Goal: Transaction & Acquisition: Purchase product/service

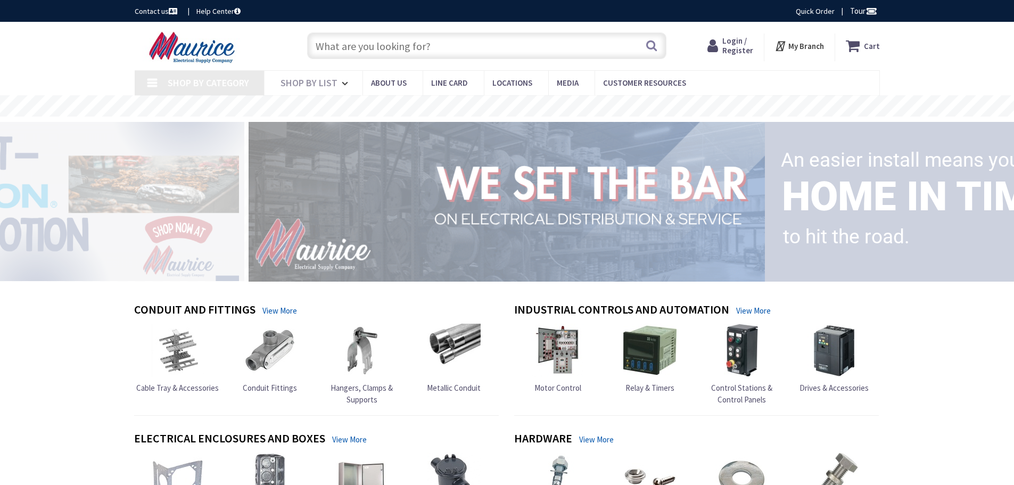
click at [341, 45] on input "text" at bounding box center [486, 45] width 359 height 27
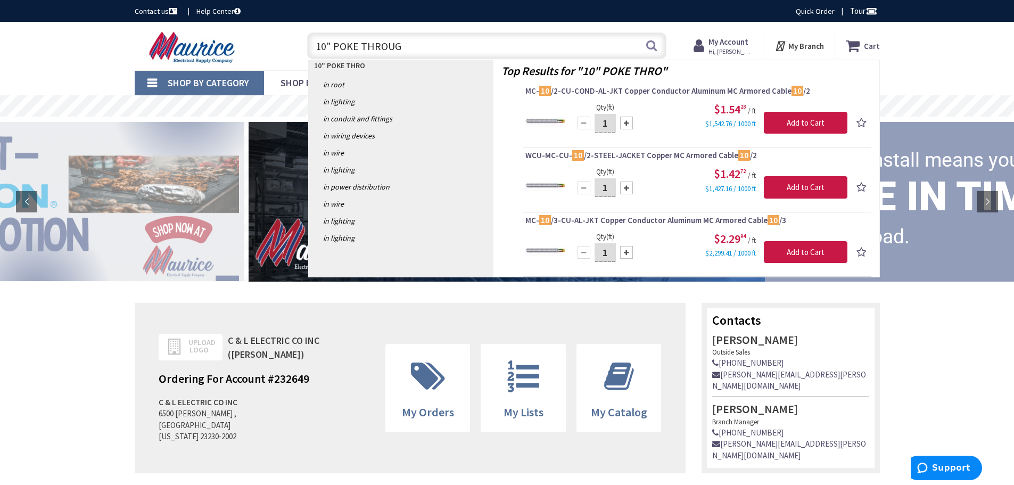
type input "10" POKE THROUGH"
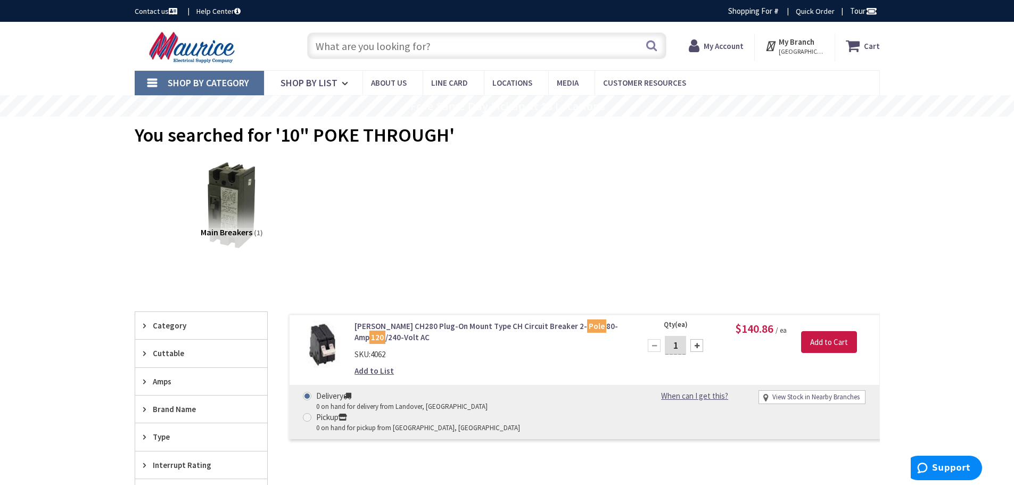
click at [416, 49] on input "text" at bounding box center [486, 45] width 359 height 27
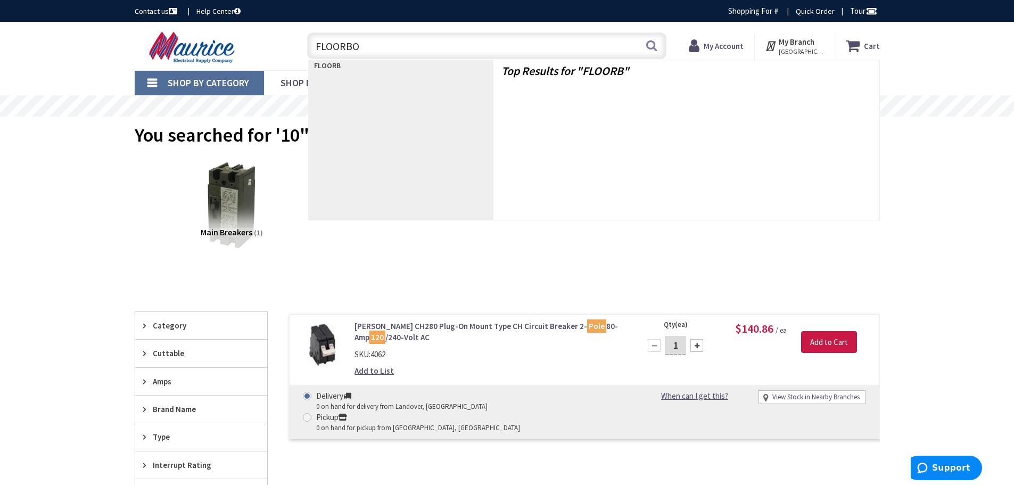
type input "FLOORBOX"
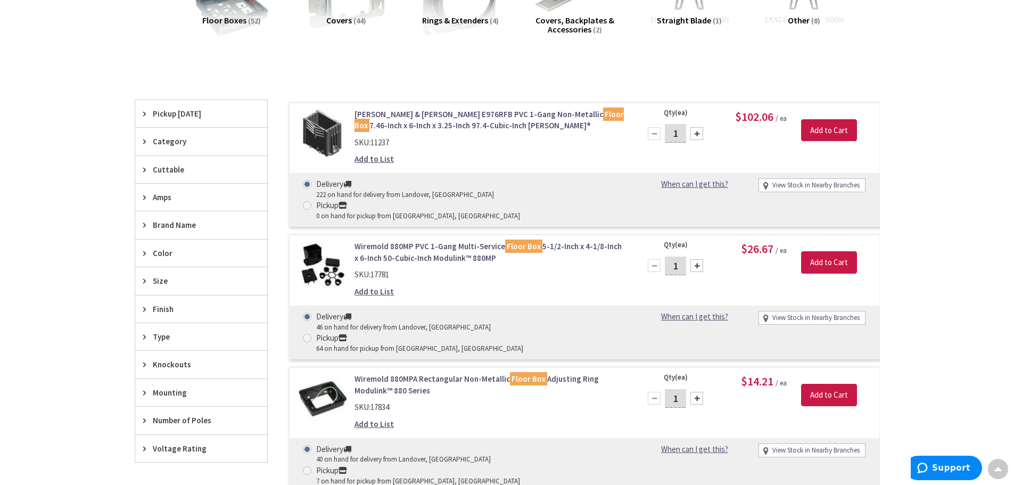
scroll to position [213, 0]
click at [153, 225] on span "Brand Name" at bounding box center [196, 225] width 87 height 11
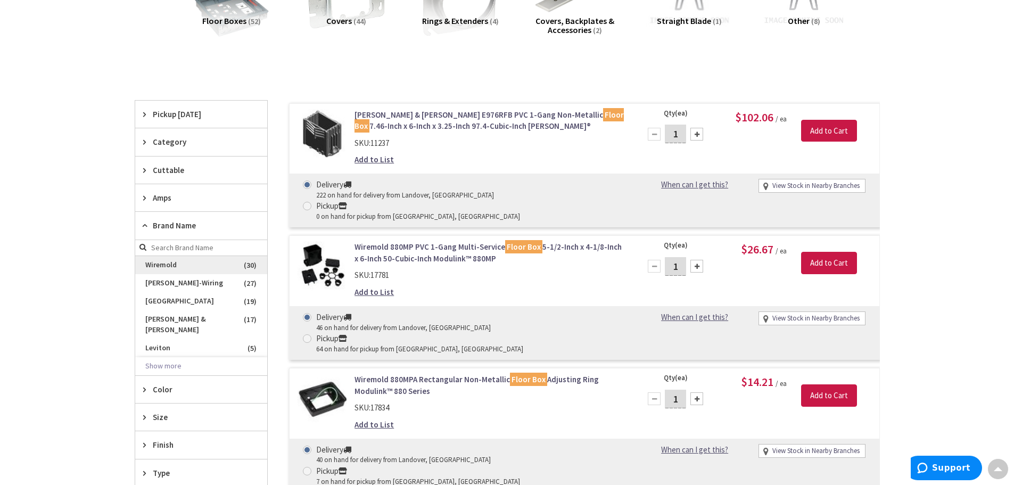
click at [190, 264] on span "Wiremold" at bounding box center [201, 265] width 132 height 18
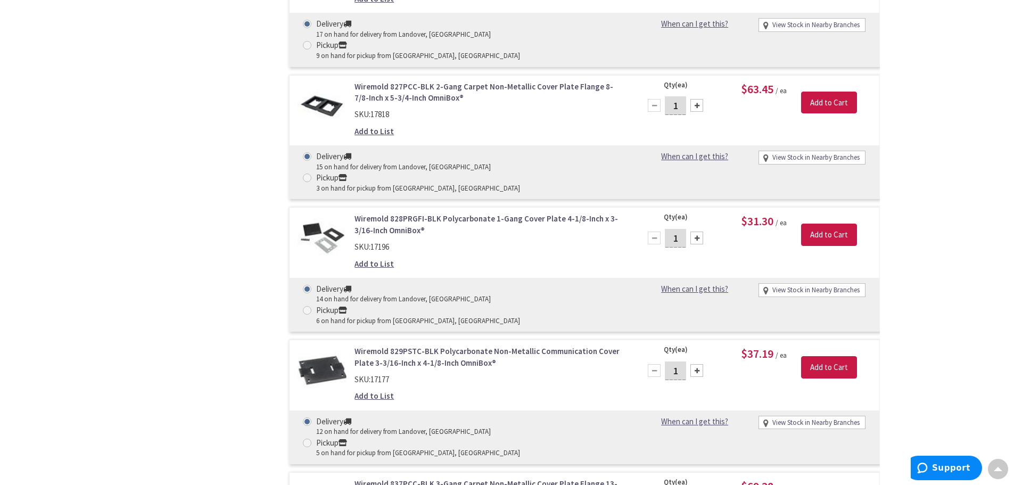
scroll to position [632, 0]
